Goal: Information Seeking & Learning: Understand process/instructions

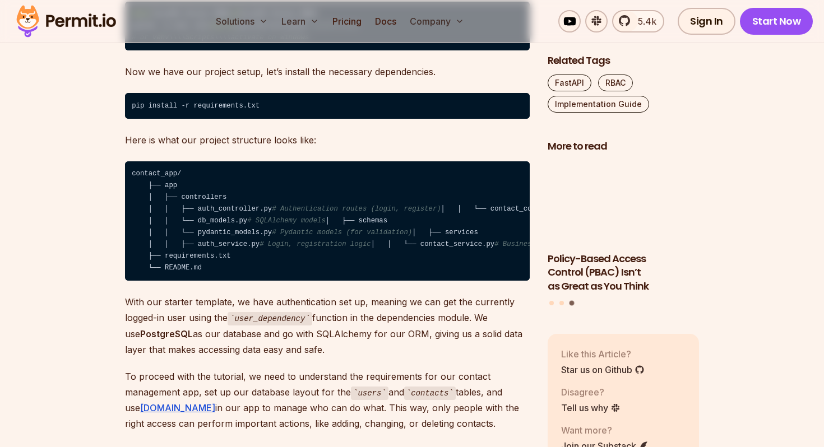
scroll to position [1587, 0]
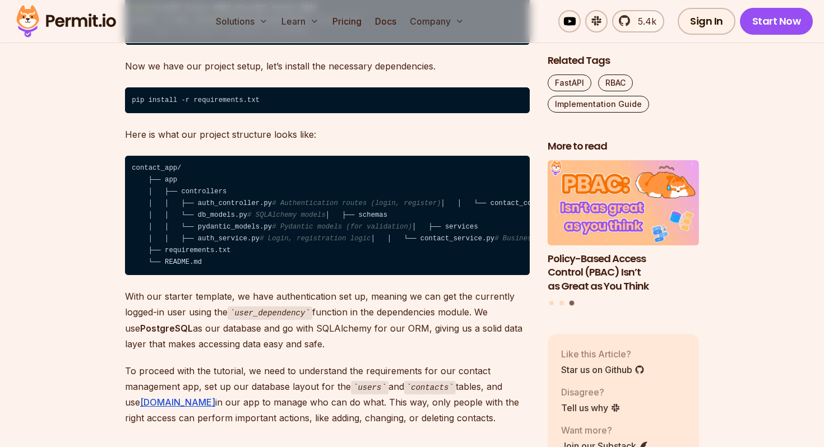
click at [168, 204] on code "contact_app/ ├── app │ ├── controllers │ │ ├── auth_controller.py # Authenticat…" at bounding box center [327, 216] width 404 height 120
click at [217, 215] on code "contact_app/ ├── app │ ├── controllers │ │ ├── auth_controller.py # Authenticat…" at bounding box center [327, 216] width 404 height 120
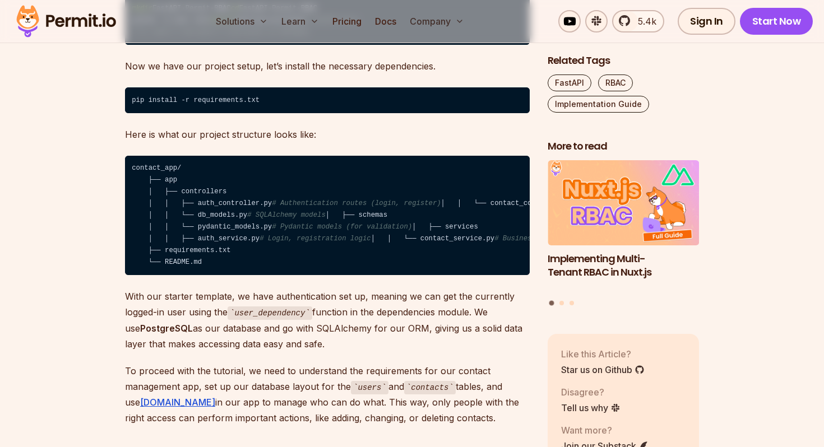
click at [214, 230] on code "contact_app/ ├── app │ ├── controllers │ │ ├── auth_controller.py # Authenticat…" at bounding box center [327, 216] width 404 height 120
click at [211, 240] on code "contact_app/ ├── app │ ├── controllers │ │ ├── auth_controller.py # Authenticat…" at bounding box center [327, 216] width 404 height 120
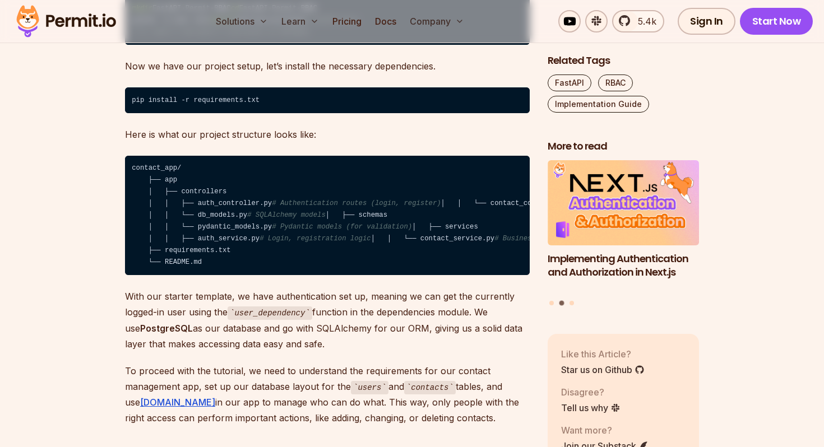
click at [223, 263] on code "contact_app/ ├── app │ ├── controllers │ │ ├── auth_controller.py # Authenticat…" at bounding box center [327, 216] width 404 height 120
click at [332, 258] on code "contact_app/ ├── app │ ├── controllers │ │ ├── auth_controller.py # Authenticat…" at bounding box center [327, 216] width 404 height 120
click at [198, 274] on code "contact_app/ ├── app │ ├── controllers │ │ ├── auth_controller.py # Authenticat…" at bounding box center [327, 216] width 404 height 120
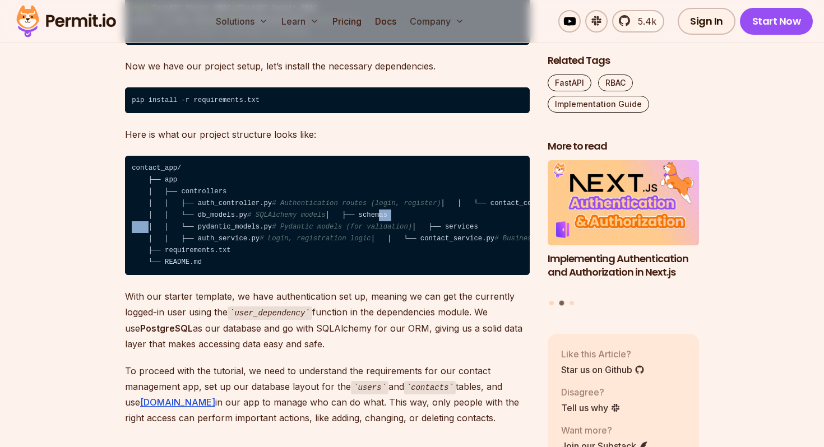
click at [198, 274] on code "contact_app/ ├── app │ ├── controllers │ │ ├── auth_controller.py # Authenticat…" at bounding box center [327, 216] width 404 height 120
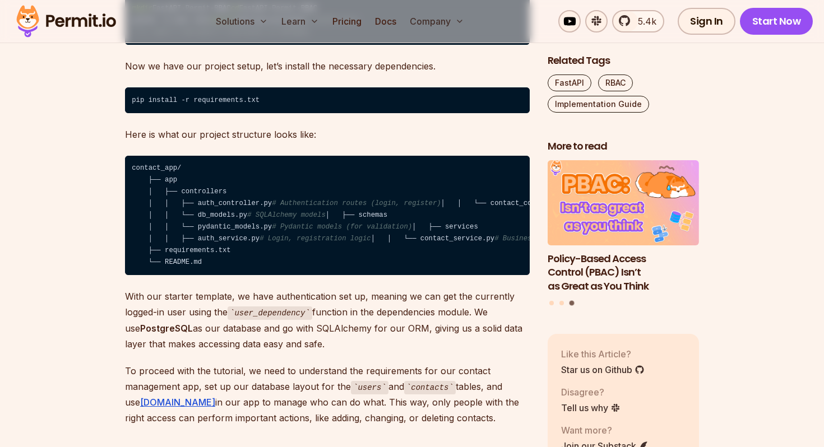
click at [229, 276] on code "contact_app/ ├── app │ ├── controllers │ │ ├── auth_controller.py # Authenticat…" at bounding box center [327, 216] width 404 height 120
click at [295, 276] on code "contact_app/ ├── app │ ├── controllers │ │ ├── auth_controller.py # Authenticat…" at bounding box center [327, 216] width 404 height 120
click at [225, 276] on code "contact_app/ ├── app │ ├── controllers │ │ ├── auth_controller.py # Authenticat…" at bounding box center [327, 216] width 404 height 120
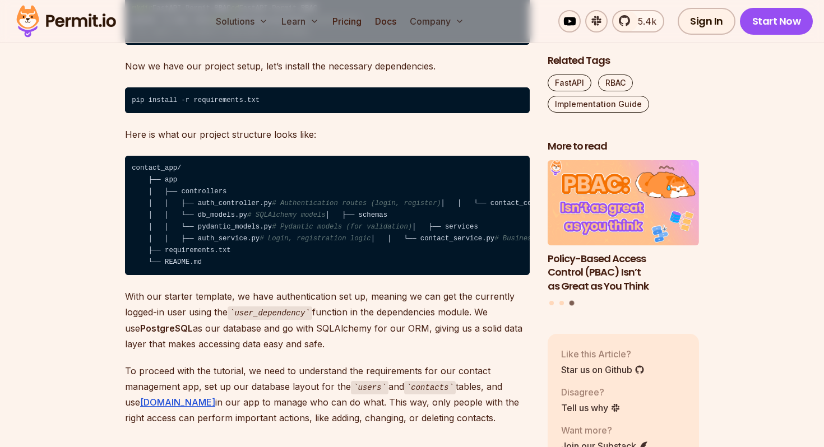
click at [225, 276] on code "contact_app/ ├── app │ ├── controllers │ │ ├── auth_controller.py # Authenticat…" at bounding box center [327, 216] width 404 height 120
click at [215, 276] on code "contact_app/ ├── app │ ├── controllers │ │ ├── auth_controller.py # Authenticat…" at bounding box center [327, 216] width 404 height 120
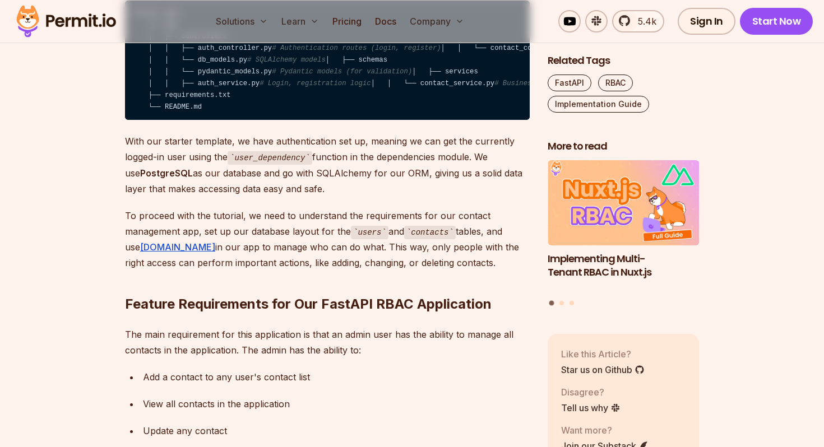
scroll to position [1744, 0]
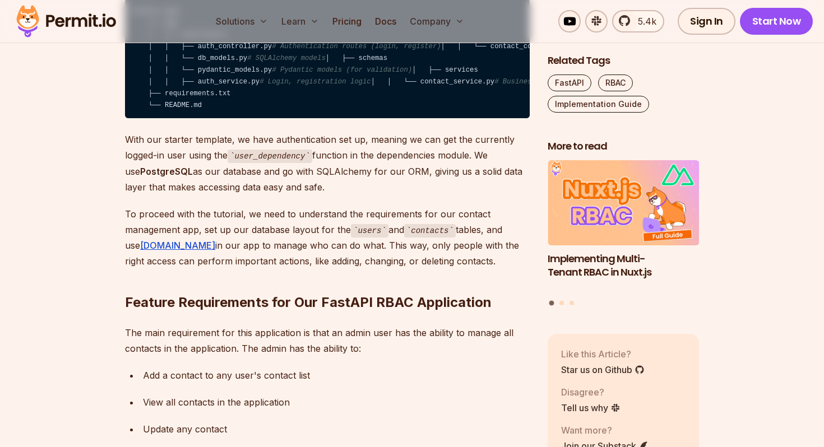
click at [208, 195] on p "With our starter template, we have authentication set up, meaning we can get th…" at bounding box center [327, 163] width 404 height 63
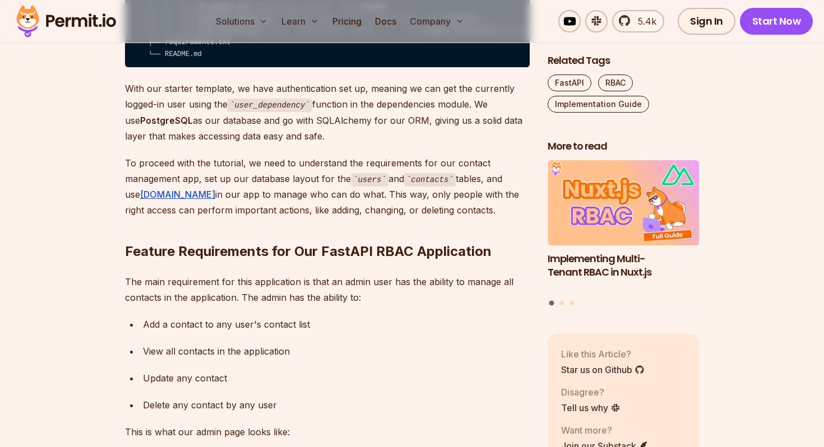
scroll to position [1808, 0]
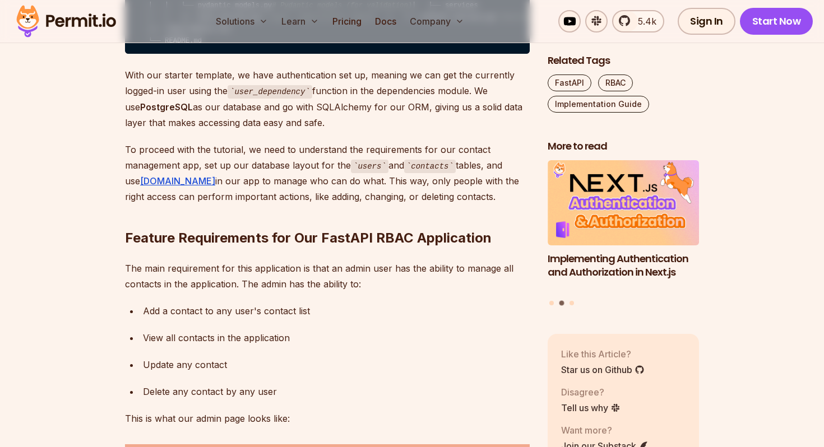
click at [136, 131] on p "With our starter template, we have authentication set up, meaning we can get th…" at bounding box center [327, 98] width 404 height 63
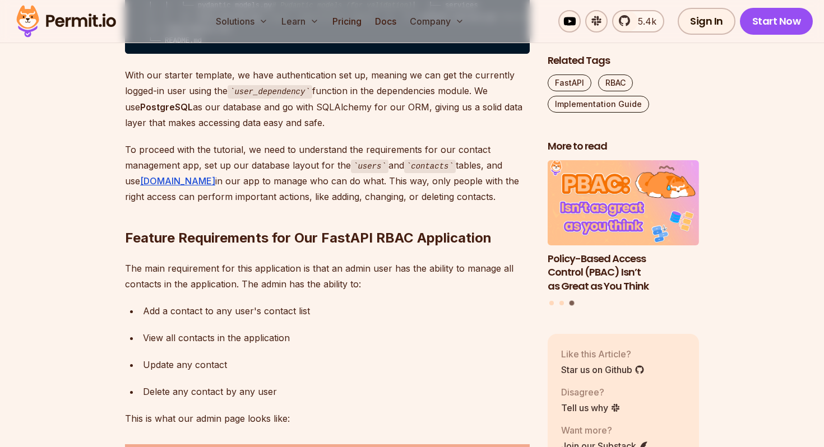
click at [147, 113] on strong "PostgreSQL" at bounding box center [166, 106] width 53 height 11
click at [346, 131] on p "With our starter template, we have authentication set up, meaning we can get th…" at bounding box center [327, 98] width 404 height 63
click at [397, 131] on p "With our starter template, we have authentication set up, meaning we can get th…" at bounding box center [327, 98] width 404 height 63
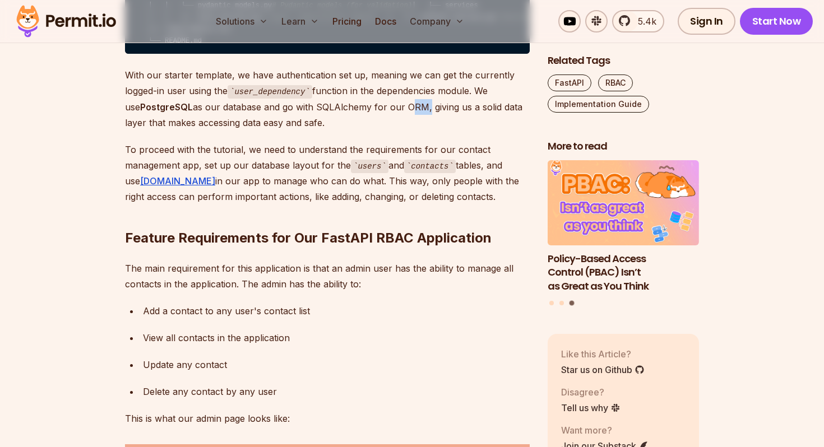
click at [397, 131] on p "With our starter template, we have authentication set up, meaning we can get th…" at bounding box center [327, 98] width 404 height 63
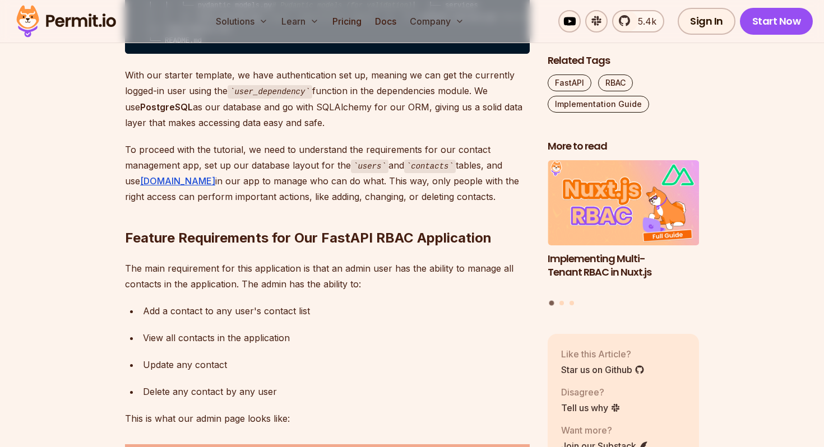
click at [430, 131] on p "With our starter template, we have authentication set up, meaning we can get th…" at bounding box center [327, 98] width 404 height 63
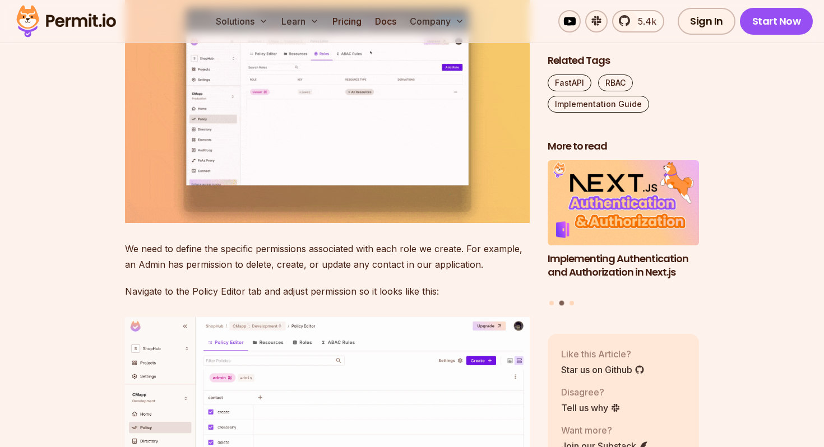
scroll to position [4175, 0]
